Goal: Information Seeking & Learning: Check status

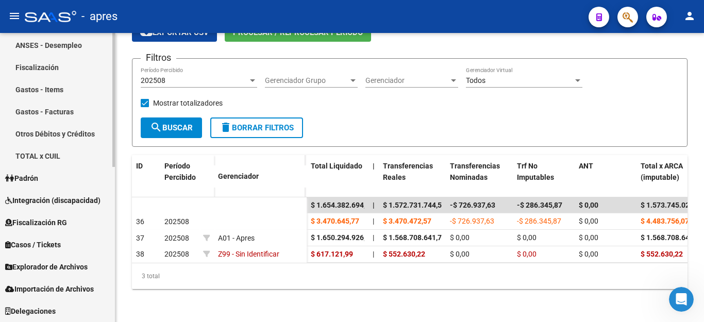
scroll to position [2, 0]
click at [44, 267] on span "Explorador de Archivos" at bounding box center [46, 266] width 82 height 11
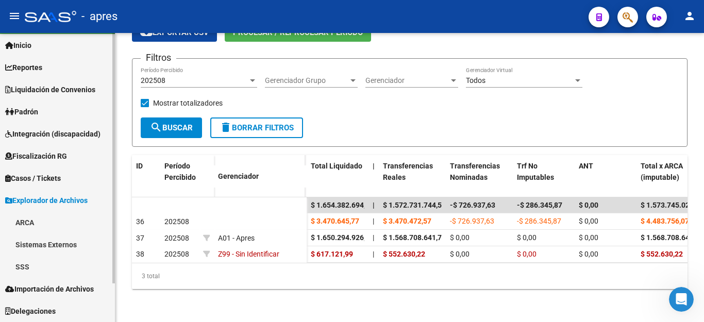
scroll to position [25, 0]
click at [33, 110] on span "Padrón" at bounding box center [21, 111] width 33 height 11
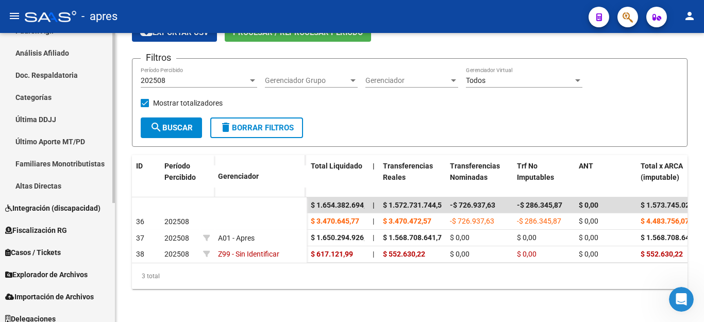
scroll to position [203, 0]
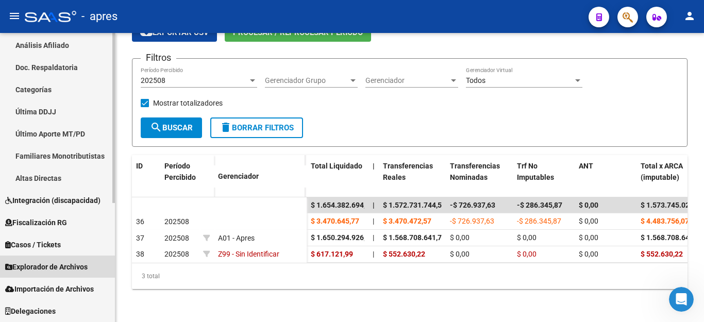
click at [49, 258] on link "Explorador de Archivos" at bounding box center [57, 267] width 115 height 22
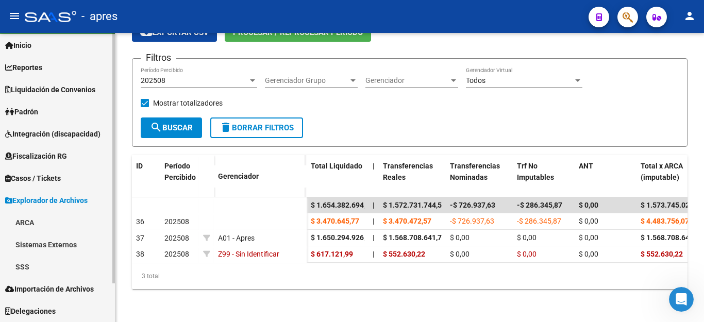
scroll to position [25, 0]
click at [27, 260] on link "SSS" at bounding box center [57, 267] width 115 height 22
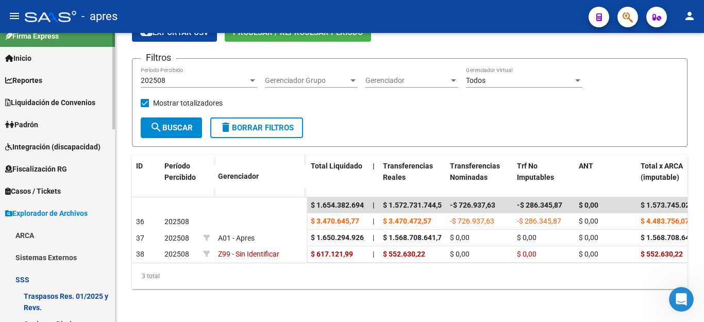
scroll to position [0, 0]
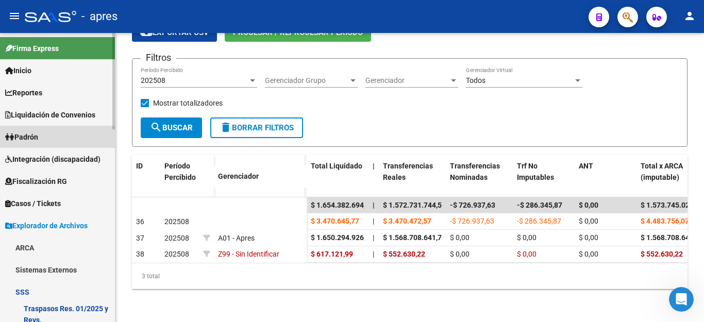
click at [30, 134] on span "Padrón" at bounding box center [21, 136] width 33 height 11
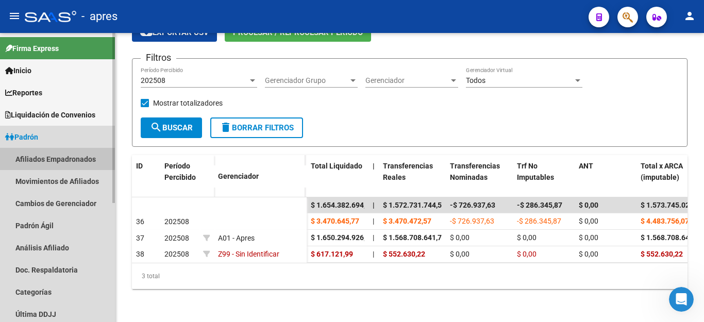
click at [47, 158] on link "Afiliados Empadronados" at bounding box center [57, 159] width 115 height 22
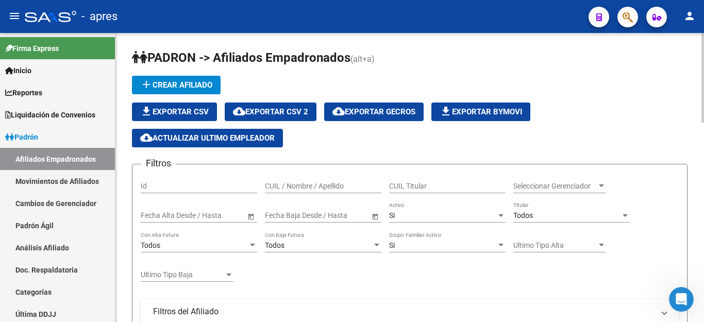
click at [537, 210] on div "Todos Titular" at bounding box center [571, 212] width 116 height 21
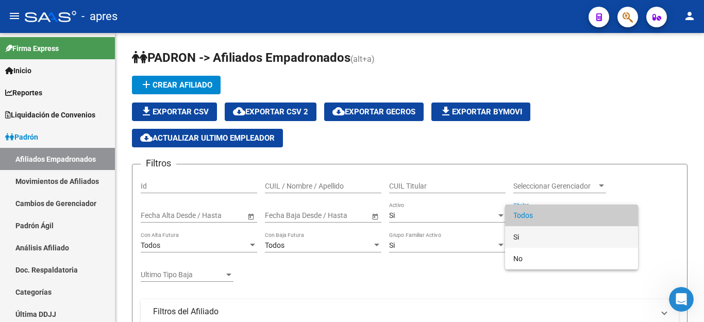
click at [520, 236] on span "Si" at bounding box center [571, 237] width 116 height 22
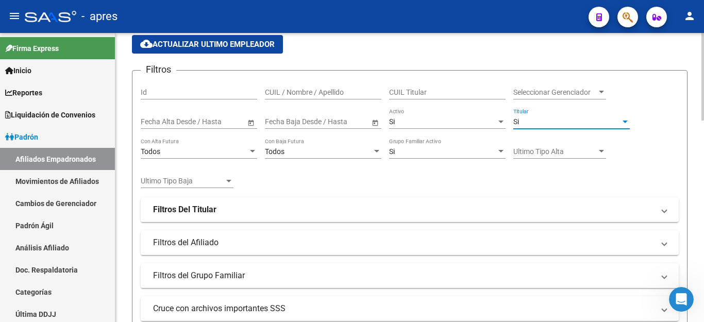
scroll to position [103, 0]
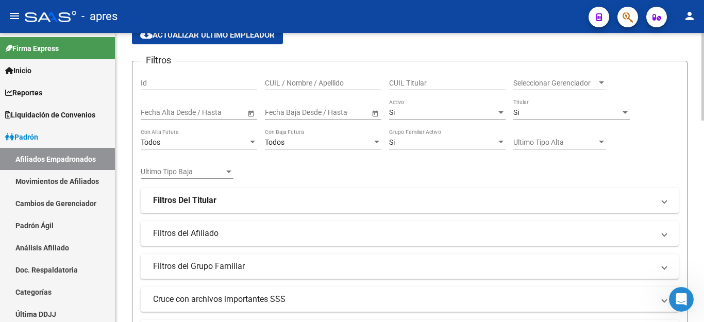
click at [209, 198] on strong "Filtros Del Titular" at bounding box center [184, 200] width 63 height 11
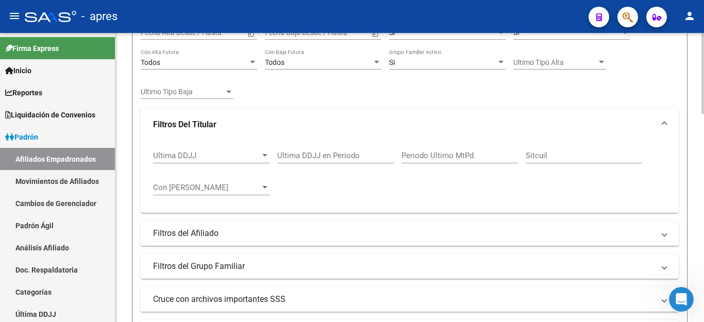
scroll to position [206, 0]
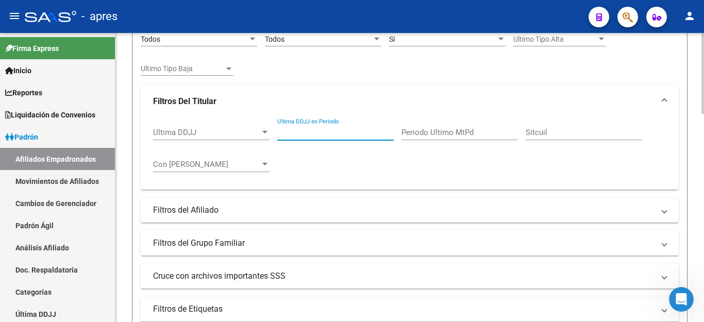
click at [305, 132] on input "Ultima DDJJ en Periodo" at bounding box center [335, 132] width 116 height 9
type input "202505"
click at [190, 206] on mat-panel-title "Filtros del Afiliado" at bounding box center [403, 210] width 501 height 11
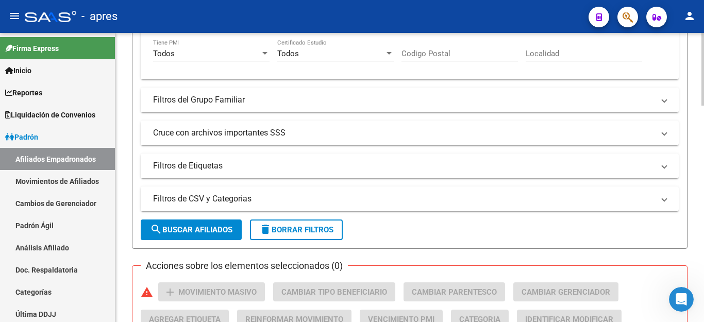
scroll to position [464, 0]
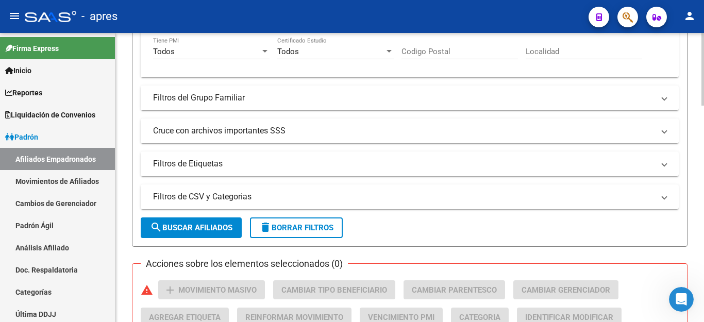
click at [198, 132] on mat-panel-title "Cruce con archivos importantes SSS" at bounding box center [403, 130] width 501 height 11
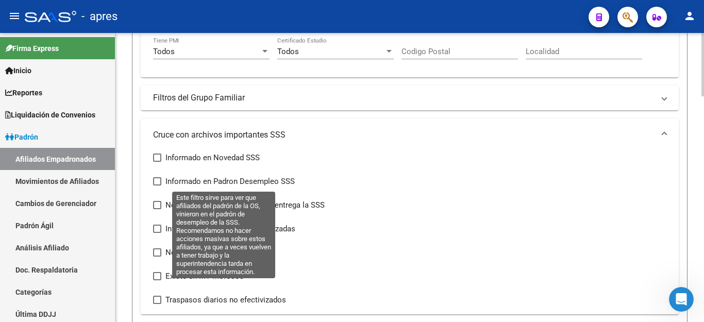
click at [158, 183] on span at bounding box center [157, 181] width 8 height 8
click at [157, 186] on input "Informado en Padron Desempleo SSS" at bounding box center [157, 186] width 1 height 1
checkbox input "true"
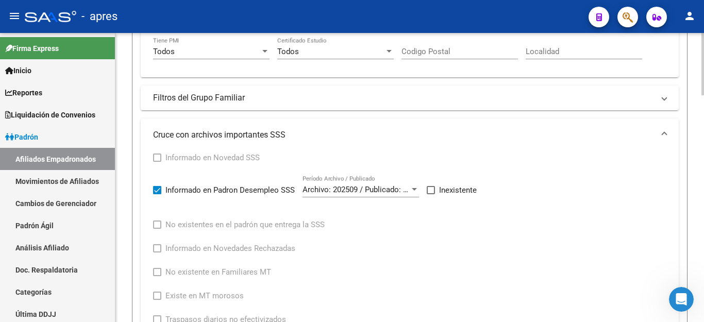
click at [430, 193] on span at bounding box center [431, 190] width 8 height 8
click at [430, 194] on input "Inexistente" at bounding box center [430, 194] width 1 height 1
checkbox input "true"
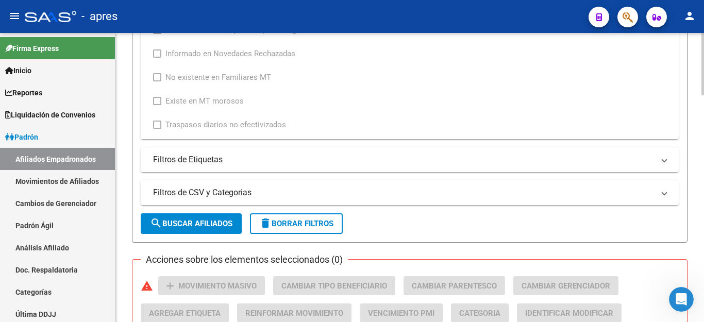
scroll to position [670, 0]
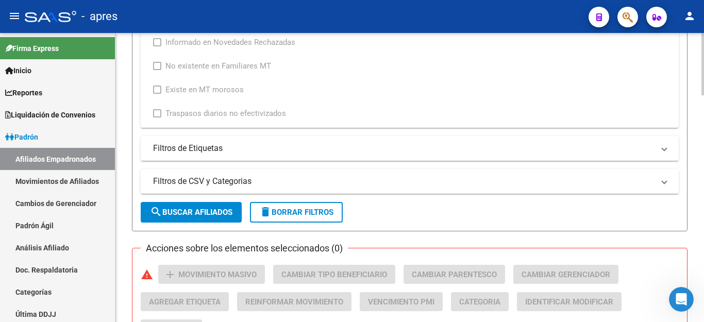
click at [180, 215] on span "search Buscar Afiliados" at bounding box center [191, 212] width 82 height 9
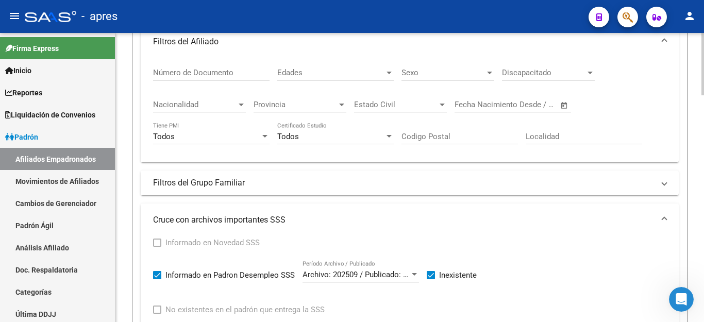
scroll to position [276, 0]
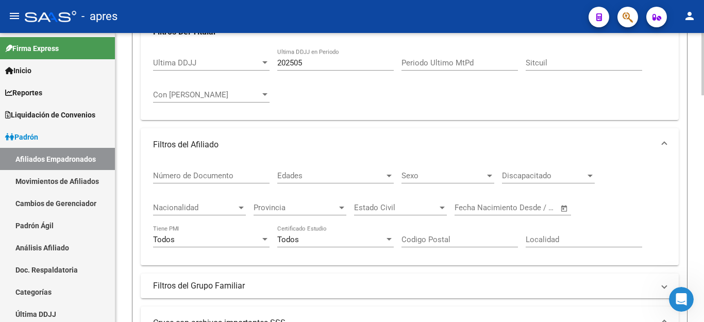
click at [227, 173] on input "Número de Documento" at bounding box center [211, 175] width 116 height 9
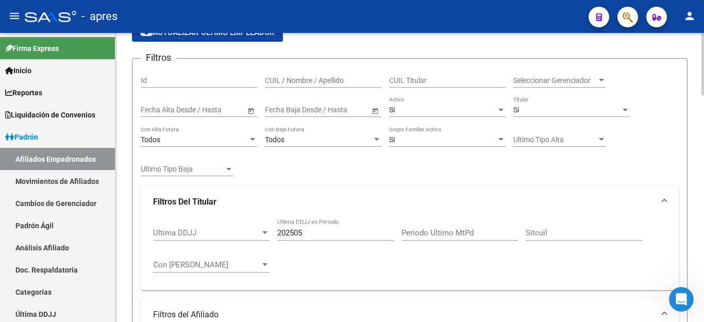
scroll to position [70, 0]
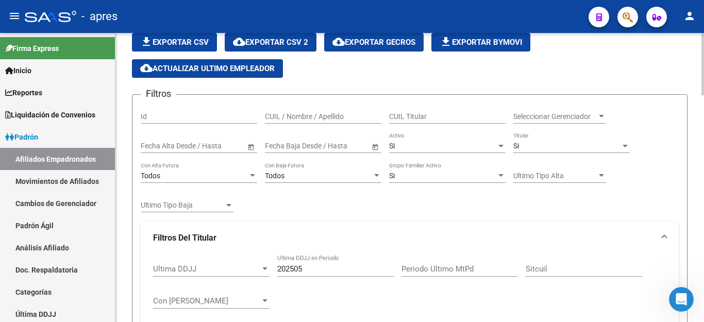
click at [314, 265] on input "202505" at bounding box center [335, 268] width 116 height 9
type input "202505"
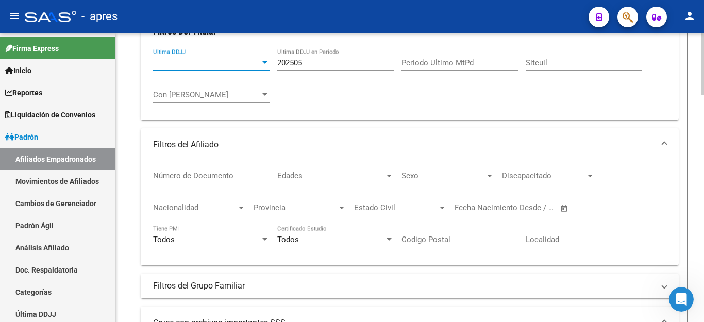
click at [248, 64] on span "Ultima DDJJ" at bounding box center [206, 62] width 107 height 9
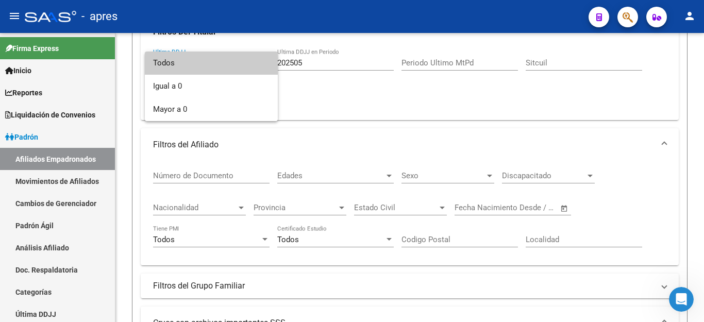
click at [248, 63] on span "Todos" at bounding box center [211, 63] width 116 height 23
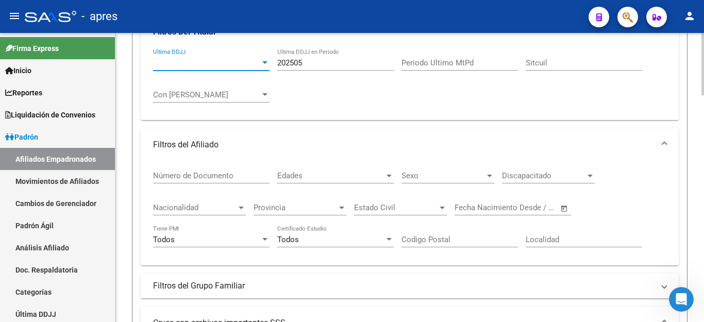
click at [223, 65] on span "Ultima DDJJ" at bounding box center [206, 62] width 107 height 9
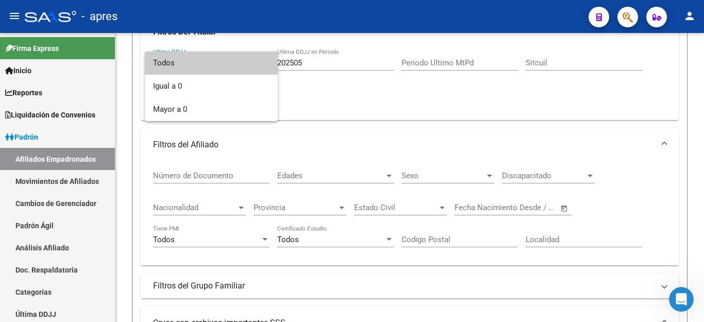
click at [197, 66] on span "Todos" at bounding box center [211, 63] width 116 height 23
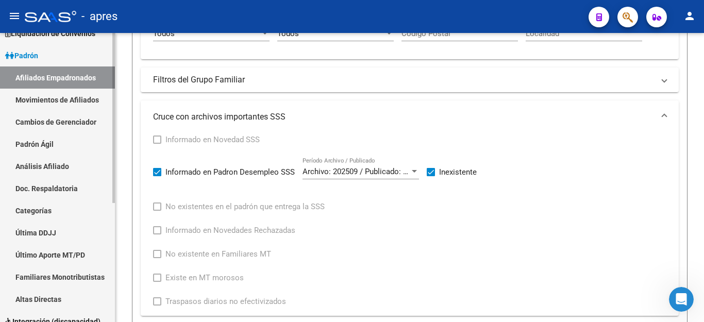
scroll to position [75, 0]
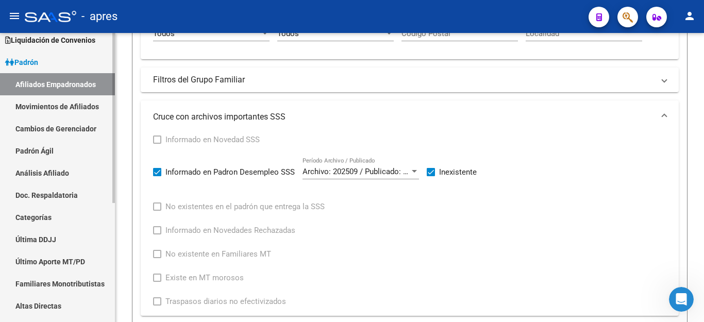
click at [109, 126] on div "Firma Express Inicio Instructivos Contacto OS Reportes Ingresos Percibidos Anál…" at bounding box center [58, 204] width 117 height 492
click at [678, 300] on icon "Abrir Intercom Messenger" at bounding box center [679, 298] width 17 height 17
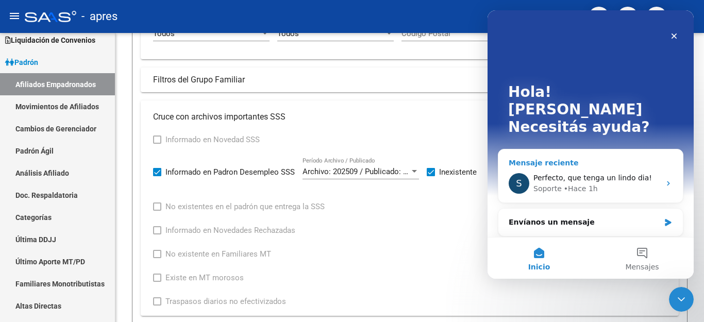
click at [578, 158] on div "Mensaje reciente" at bounding box center [591, 163] width 164 height 11
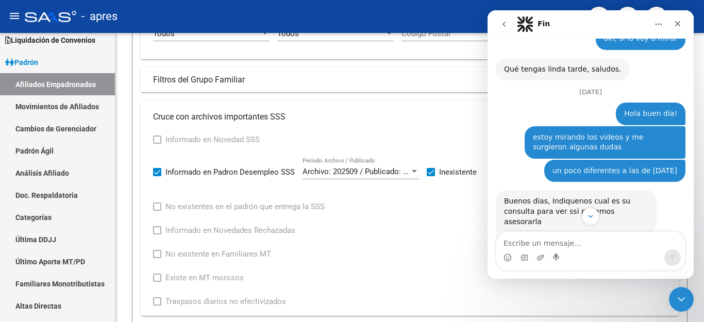
scroll to position [4284, 0]
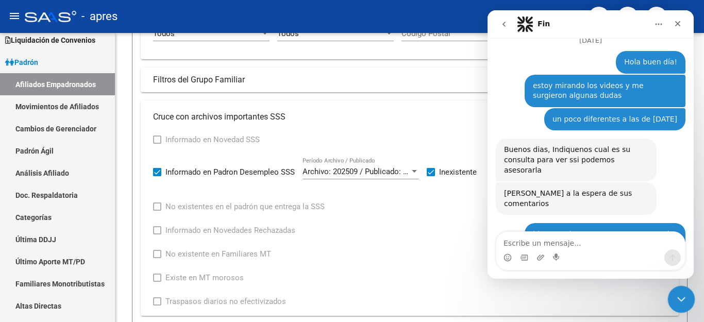
drag, startPoint x: 1338, startPoint y: 603, endPoint x: 672, endPoint y: 299, distance: 731.9
click at [671, 300] on div "Cerrar Intercom Messenger" at bounding box center [679, 297] width 25 height 25
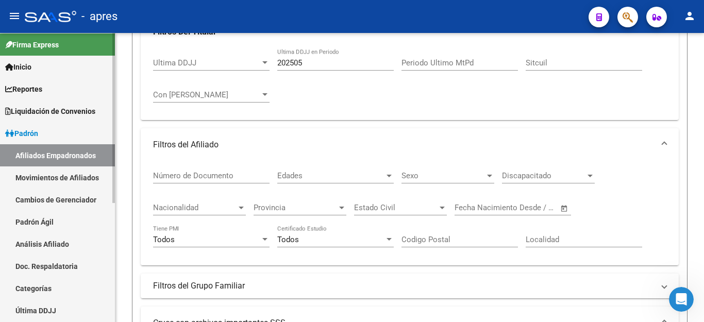
scroll to position [0, 0]
